Goal: Information Seeking & Learning: Learn about a topic

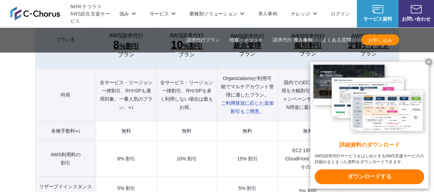
scroll to position [794, 0]
click at [427, 62] on x-t at bounding box center [428, 61] width 7 height 7
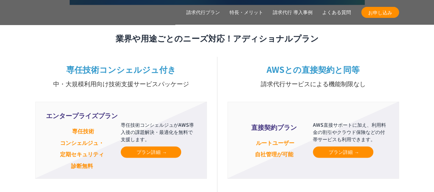
scroll to position [1695, 0]
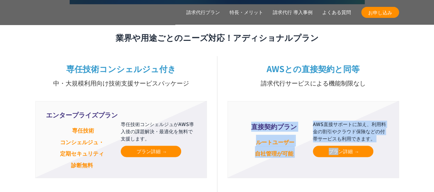
drag, startPoint x: 291, startPoint y: 143, endPoint x: 338, endPoint y: 138, distance: 47.6
click at [338, 138] on li "直接契約プラン ルートユーザー 自社管理が可能 AWS直接サポートに加え、利用料金の割引やクラウド保険などの付帯サービスも利用できます。 プラン詳細" at bounding box center [313, 139] width 172 height 77
click at [338, 148] on span "プラン詳細" at bounding box center [343, 151] width 29 height 7
